Goal: Find specific fact: Find specific fact

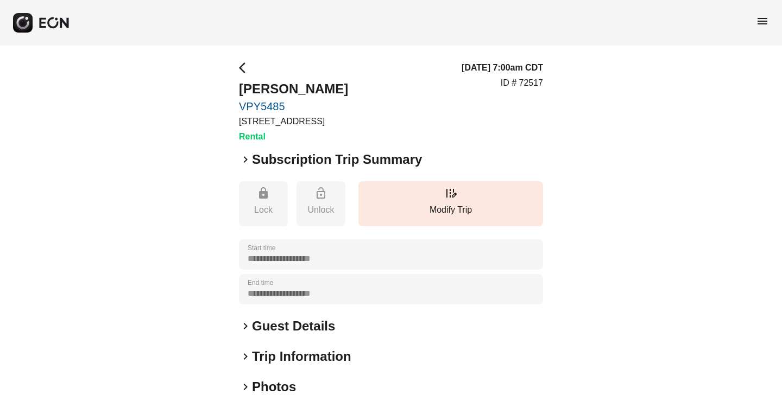
drag, startPoint x: 238, startPoint y: 126, endPoint x: 380, endPoint y: 124, distance: 142.2
click at [380, 124] on div "**********" at bounding box center [391, 294] width 782 height 496
click at [380, 124] on div "arrow_back_ios [PERSON_NAME] VPY5485 [STREET_ADDRESS] Rental [DATE] 7:00am CDT …" at bounding box center [391, 102] width 304 height 82
click at [281, 107] on link "VPY5485" at bounding box center [293, 106] width 109 height 13
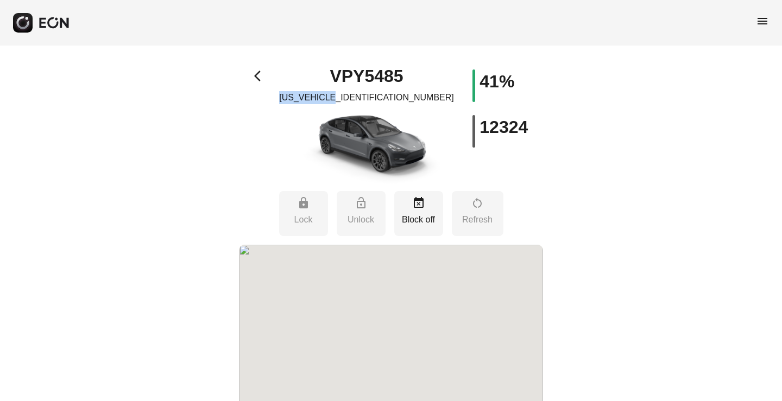
drag, startPoint x: 382, startPoint y: 96, endPoint x: 410, endPoint y: 80, distance: 32.8
click at [423, 98] on div "VPY5485 [US_VEHICLE_IDENTIFICATION_NUMBER]" at bounding box center [366, 126] width 152 height 115
copy p "7SAYGDED8RF"
